Goal: Purchase product/service

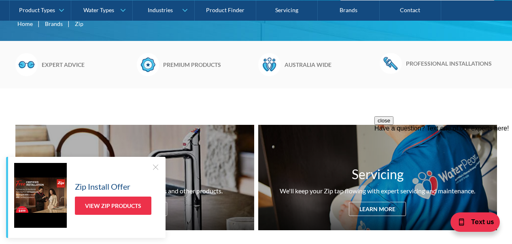
scroll to position [229, 0]
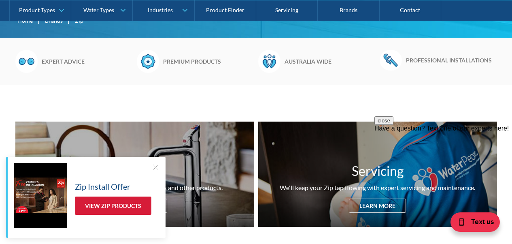
click at [129, 202] on link "View Zip Products" at bounding box center [113, 205] width 77 height 18
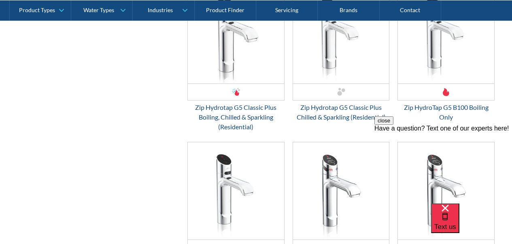
scroll to position [1286, 0]
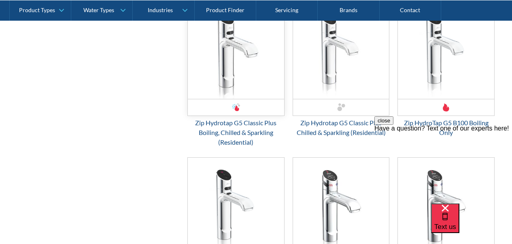
click at [235, 73] on img "Email Form 3" at bounding box center [236, 50] width 96 height 97
